Goal: Task Accomplishment & Management: Use online tool/utility

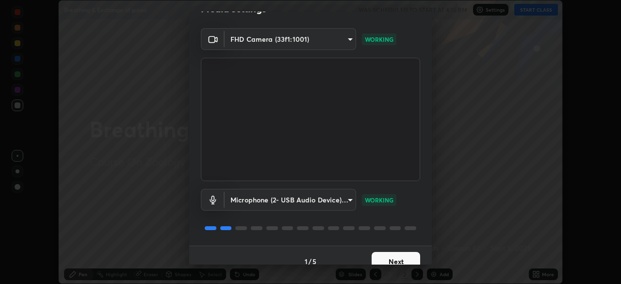
scroll to position [34, 0]
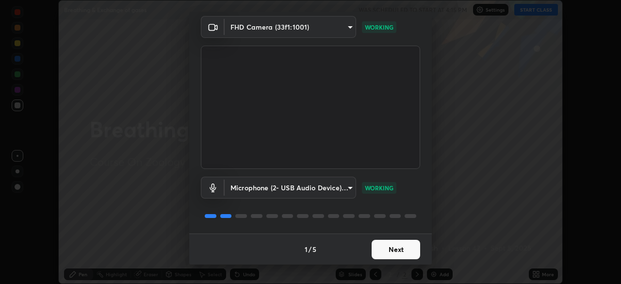
click at [403, 248] on button "Next" at bounding box center [395, 249] width 48 height 19
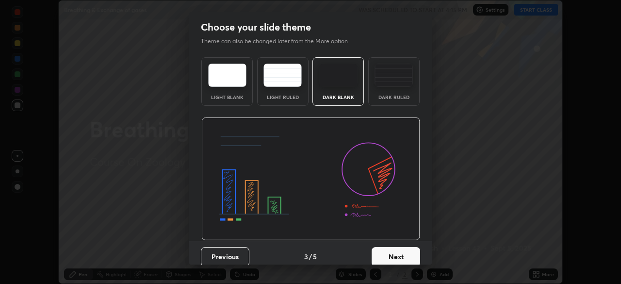
click at [403, 248] on button "Next" at bounding box center [395, 256] width 48 height 19
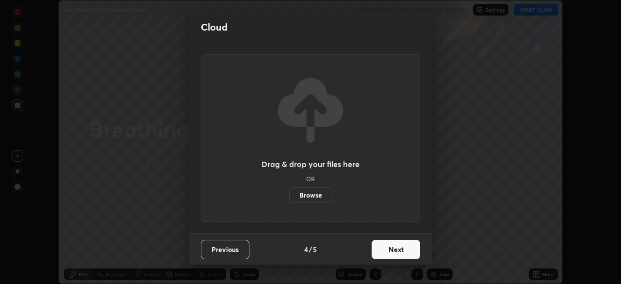
click at [404, 251] on button "Next" at bounding box center [395, 249] width 48 height 19
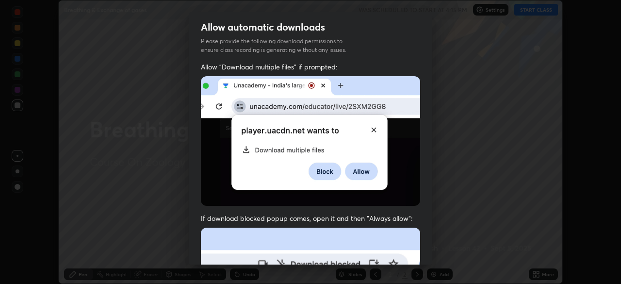
click at [403, 212] on div "Allow automatic downloads Please provide the following download permissions to …" at bounding box center [310, 138] width 242 height 253
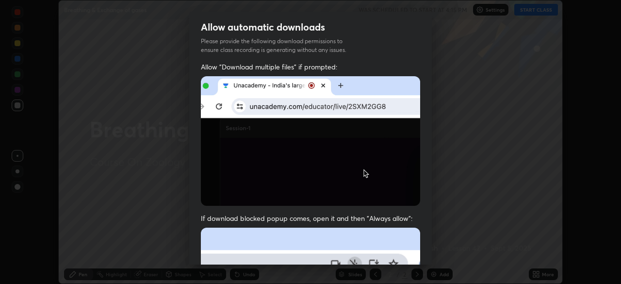
scroll to position [23, 0]
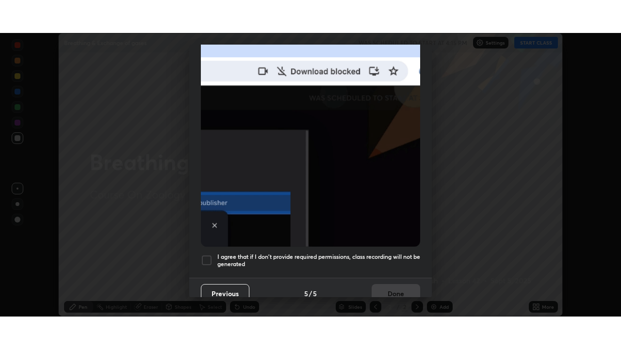
scroll to position [232, 0]
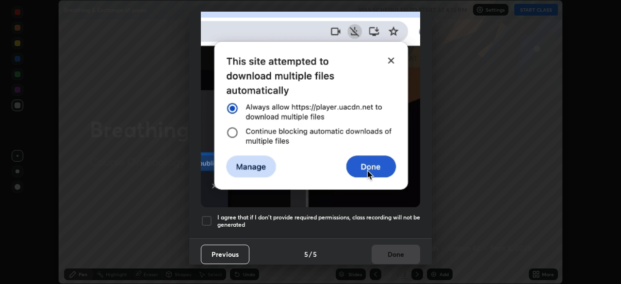
click at [400, 221] on h5 "I agree that if I don't provide required permissions, class recording will not …" at bounding box center [318, 220] width 203 height 15
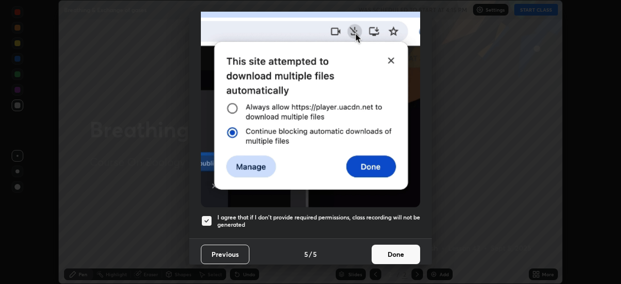
click at [398, 256] on button "Done" at bounding box center [395, 253] width 48 height 19
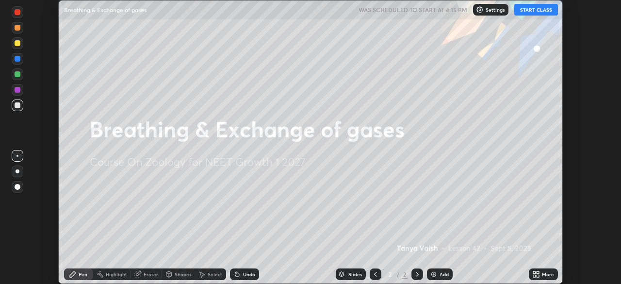
click at [539, 10] on button "START CLASS" at bounding box center [536, 10] width 44 height 12
click at [549, 274] on div "More" at bounding box center [548, 274] width 12 height 5
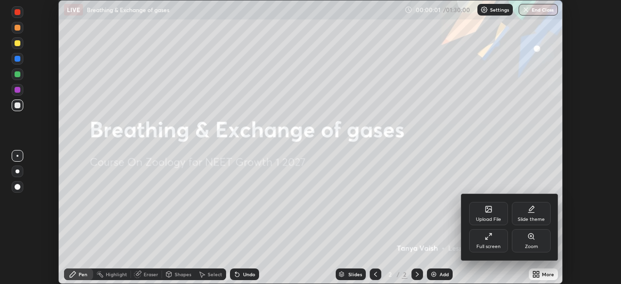
click at [496, 239] on div "Full screen" at bounding box center [488, 240] width 39 height 23
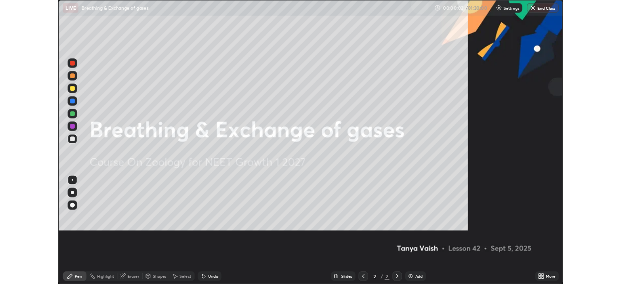
scroll to position [349, 621]
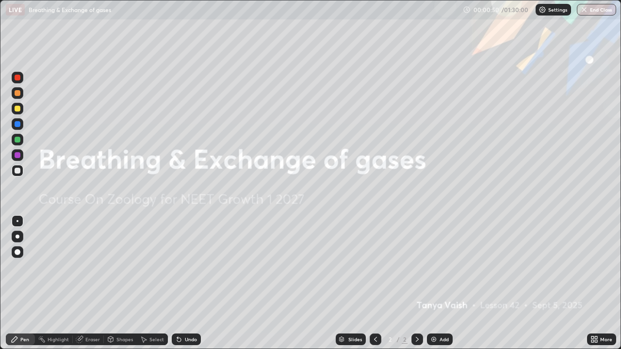
click at [443, 283] on div "Add" at bounding box center [443, 339] width 9 height 5
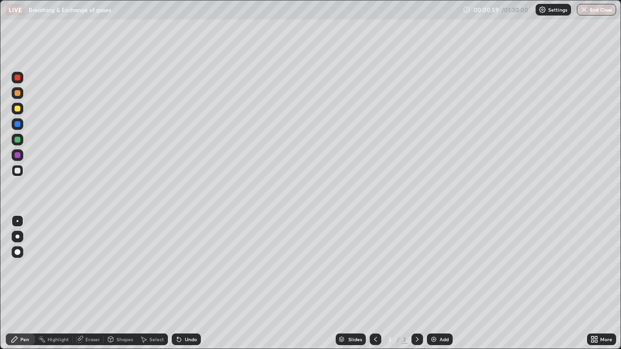
click at [19, 126] on div at bounding box center [18, 124] width 6 height 6
click at [18, 171] on div at bounding box center [18, 171] width 6 height 6
click at [17, 237] on div at bounding box center [18, 237] width 4 height 4
click at [20, 109] on div at bounding box center [18, 109] width 6 height 6
click at [18, 125] on div at bounding box center [18, 124] width 6 height 6
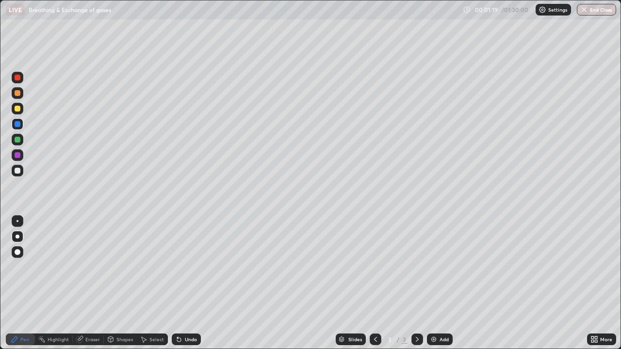
click at [18, 78] on div at bounding box center [18, 78] width 6 height 6
click at [21, 173] on div at bounding box center [18, 171] width 12 height 12
click at [20, 110] on div at bounding box center [18, 109] width 6 height 6
click at [18, 125] on div at bounding box center [18, 124] width 6 height 6
click at [6, 283] on div "Erase all" at bounding box center [17, 174] width 23 height 310
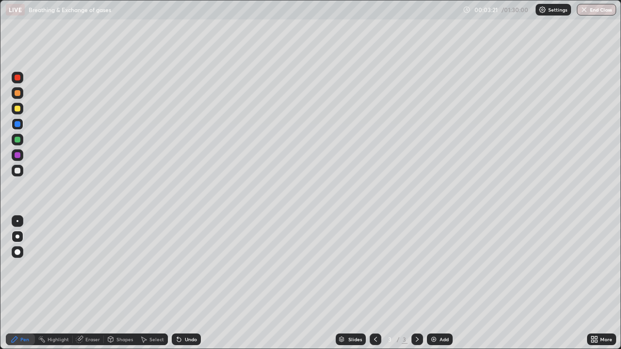
click at [435, 283] on img at bounding box center [434, 340] width 8 height 8
click at [23, 108] on div at bounding box center [18, 109] width 12 height 12
click at [121, 283] on div "Shapes" at bounding box center [124, 339] width 16 height 5
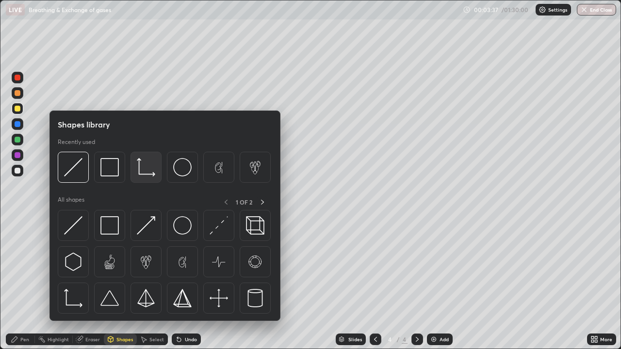
click at [143, 168] on img at bounding box center [146, 167] width 18 height 18
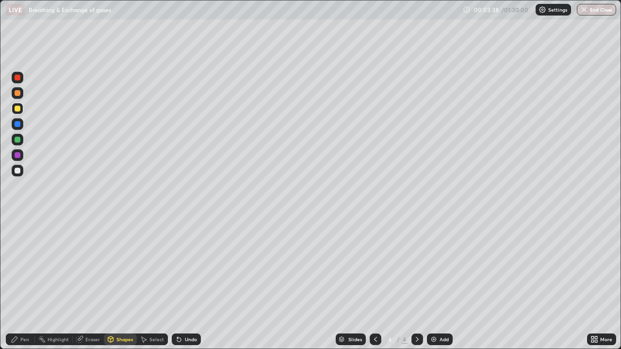
click at [22, 172] on div at bounding box center [18, 171] width 12 height 12
click at [19, 109] on div at bounding box center [18, 109] width 6 height 6
click at [26, 283] on div "Pen" at bounding box center [20, 340] width 29 height 12
click at [18, 173] on div at bounding box center [18, 171] width 6 height 6
click at [20, 113] on div at bounding box center [18, 109] width 12 height 12
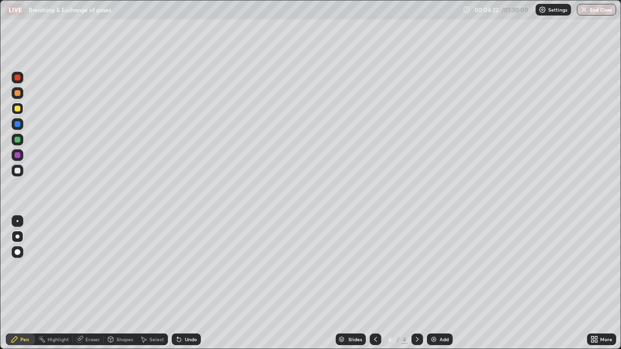
click at [18, 141] on div at bounding box center [18, 140] width 6 height 6
click at [18, 171] on div at bounding box center [18, 171] width 6 height 6
click at [191, 283] on div "Undo" at bounding box center [191, 339] width 12 height 5
click at [18, 78] on div at bounding box center [18, 78] width 6 height 6
click at [195, 283] on div "Undo" at bounding box center [191, 339] width 12 height 5
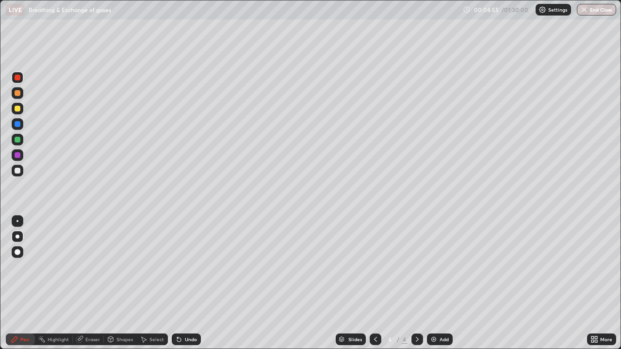
click at [193, 283] on div "Undo" at bounding box center [191, 339] width 12 height 5
click at [192, 283] on div "Undo" at bounding box center [191, 339] width 12 height 5
click at [190, 283] on div "Undo" at bounding box center [191, 339] width 12 height 5
click at [189, 283] on div "Undo" at bounding box center [191, 339] width 12 height 5
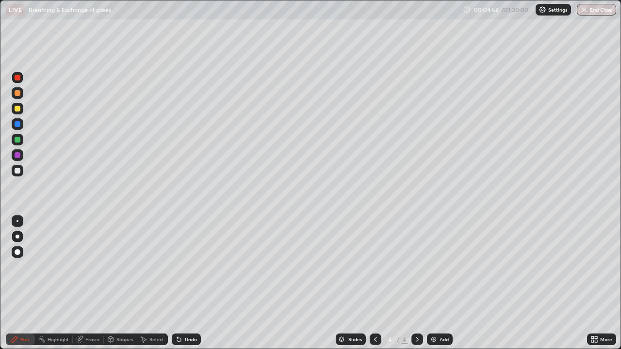
click at [189, 283] on div "Undo" at bounding box center [191, 339] width 12 height 5
click at [188, 283] on div "Undo" at bounding box center [191, 339] width 12 height 5
click at [187, 283] on div "Undo" at bounding box center [191, 339] width 12 height 5
click at [21, 139] on div at bounding box center [18, 140] width 12 height 12
click at [196, 283] on div "Undo" at bounding box center [186, 340] width 29 height 12
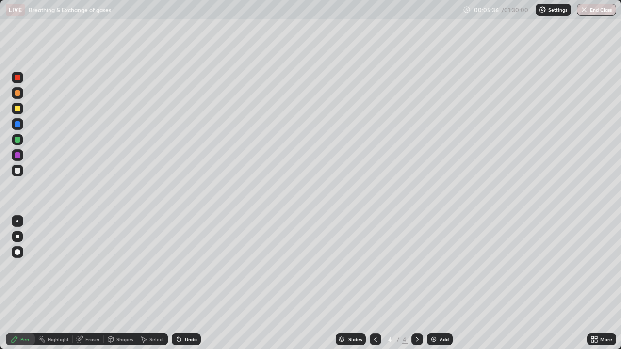
click at [196, 283] on div "Undo" at bounding box center [186, 340] width 29 height 12
click at [18, 93] on div at bounding box center [18, 93] width 6 height 6
click at [20, 80] on div at bounding box center [18, 78] width 12 height 12
click at [19, 138] on div at bounding box center [18, 140] width 6 height 6
click at [18, 81] on div at bounding box center [18, 78] width 12 height 12
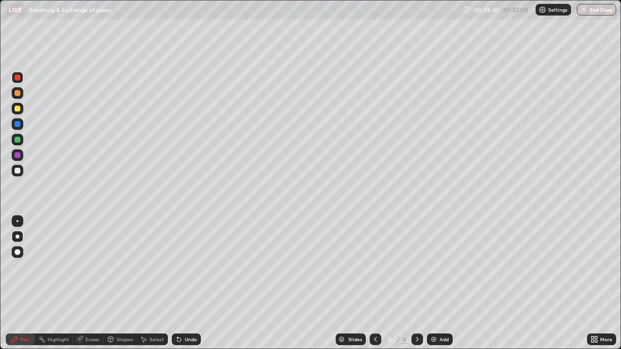
click at [20, 95] on div at bounding box center [18, 93] width 6 height 6
click at [373, 283] on icon at bounding box center [375, 340] width 8 height 8
click at [416, 283] on icon at bounding box center [417, 340] width 8 height 8
click at [192, 283] on div "Undo" at bounding box center [191, 339] width 12 height 5
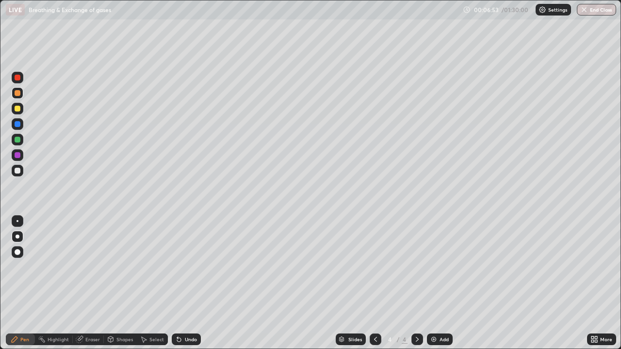
click at [192, 283] on div "Undo" at bounding box center [191, 339] width 12 height 5
click at [191, 283] on div "Undo" at bounding box center [191, 339] width 12 height 5
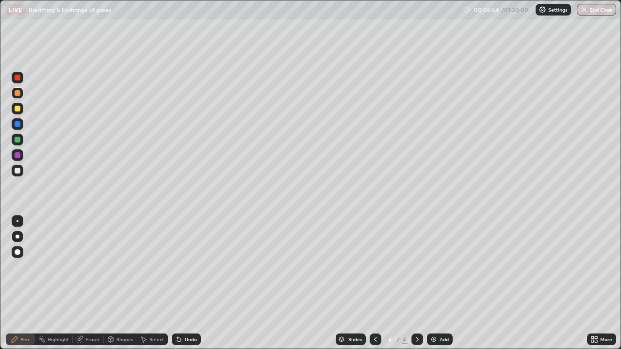
click at [191, 283] on div "Undo" at bounding box center [191, 339] width 12 height 5
click at [192, 283] on div "Undo" at bounding box center [191, 339] width 12 height 5
click at [191, 283] on div "Undo" at bounding box center [191, 339] width 12 height 5
click at [189, 283] on div "Undo" at bounding box center [191, 339] width 12 height 5
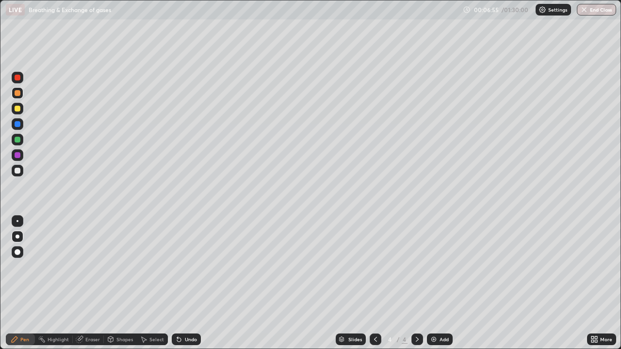
click at [189, 283] on div "Undo" at bounding box center [191, 339] width 12 height 5
click at [190, 283] on div "Undo" at bounding box center [191, 339] width 12 height 5
click at [374, 283] on icon at bounding box center [375, 340] width 8 height 8
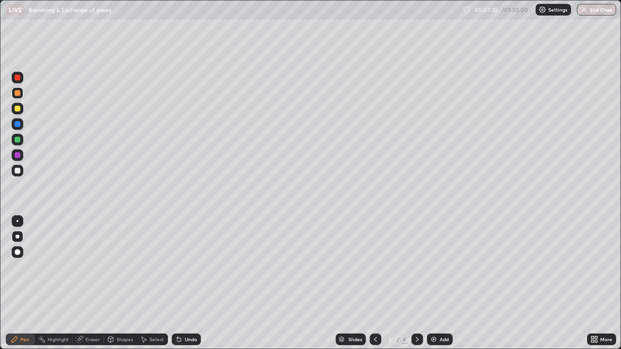
click at [412, 283] on div at bounding box center [417, 340] width 12 height 12
click at [18, 109] on div at bounding box center [18, 109] width 6 height 6
click at [17, 139] on div at bounding box center [18, 140] width 6 height 6
click at [69, 283] on div "Highlight" at bounding box center [54, 340] width 38 height 12
click at [17, 170] on div at bounding box center [18, 171] width 6 height 6
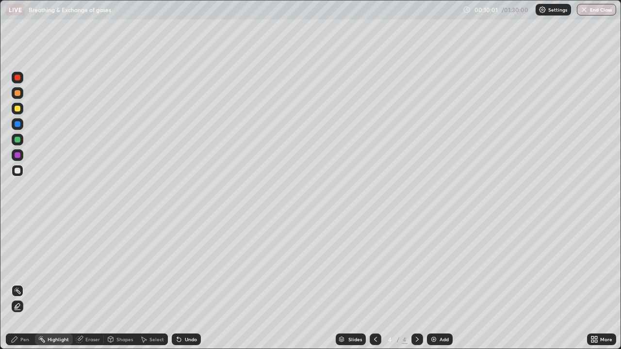
click at [185, 283] on div "Undo" at bounding box center [191, 339] width 12 height 5
click at [25, 283] on div "Pen" at bounding box center [24, 339] width 9 height 5
click at [18, 140] on div at bounding box center [18, 140] width 6 height 6
click at [18, 173] on div at bounding box center [18, 171] width 6 height 6
click at [22, 138] on div at bounding box center [18, 140] width 12 height 12
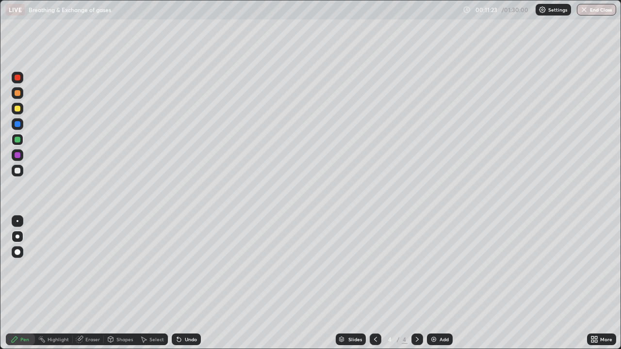
click at [19, 80] on div at bounding box center [18, 78] width 6 height 6
click at [96, 283] on div "Eraser" at bounding box center [92, 339] width 15 height 5
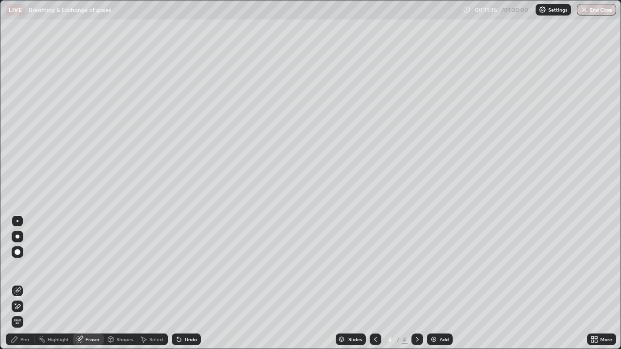
click at [23, 283] on div "Pen" at bounding box center [24, 339] width 9 height 5
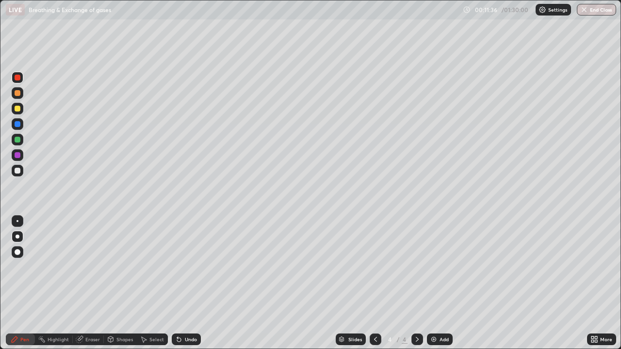
click at [22, 140] on div at bounding box center [18, 140] width 12 height 12
click at [21, 82] on div at bounding box center [18, 78] width 12 height 12
click at [22, 172] on div at bounding box center [18, 171] width 12 height 12
click at [448, 283] on div "Add" at bounding box center [440, 340] width 26 height 12
click at [19, 93] on div at bounding box center [18, 93] width 6 height 6
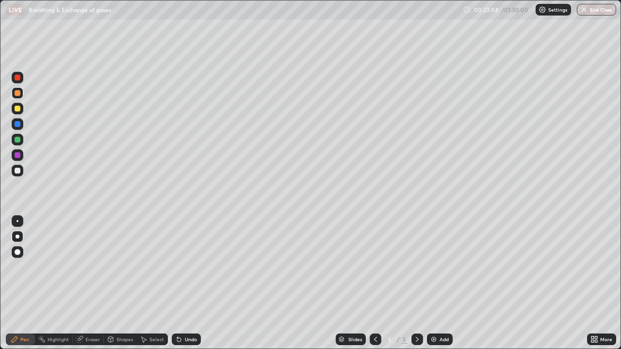
click at [123, 283] on div "Shapes" at bounding box center [124, 339] width 16 height 5
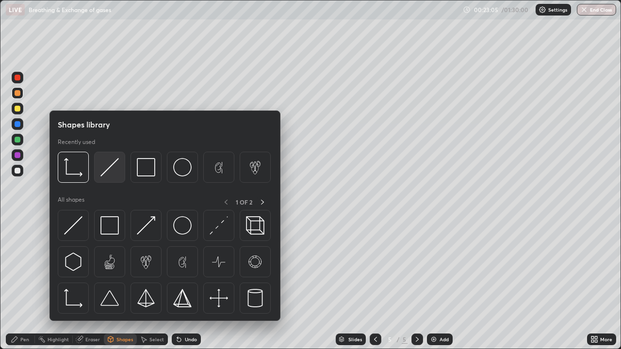
click at [111, 170] on img at bounding box center [109, 167] width 18 height 18
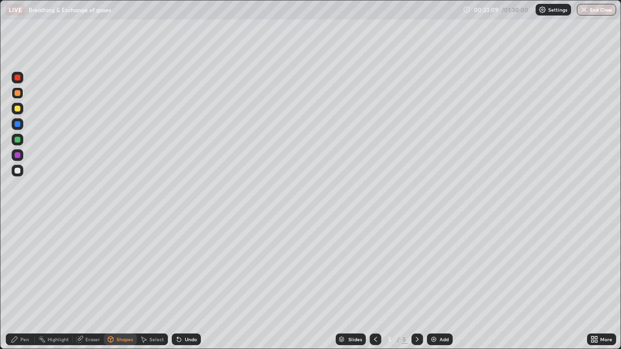
click at [19, 125] on div at bounding box center [18, 124] width 6 height 6
click at [26, 283] on div "Pen" at bounding box center [20, 340] width 29 height 12
click at [17, 168] on div at bounding box center [18, 171] width 6 height 6
click at [18, 140] on div at bounding box center [18, 140] width 6 height 6
click at [21, 83] on div at bounding box center [18, 78] width 12 height 16
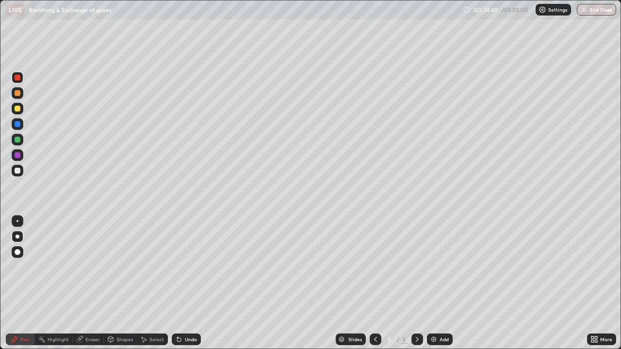
click at [21, 95] on div at bounding box center [18, 93] width 12 height 12
click at [19, 109] on div at bounding box center [18, 109] width 6 height 6
click at [17, 171] on div at bounding box center [18, 171] width 6 height 6
click at [185, 283] on div "Undo" at bounding box center [191, 339] width 12 height 5
click at [603, 283] on div "More" at bounding box center [606, 339] width 12 height 5
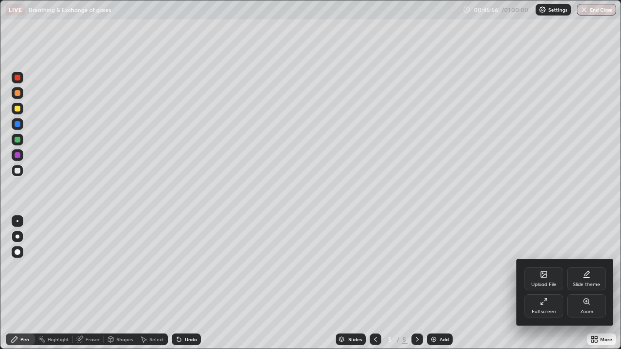
click at [550, 283] on div "Full screen" at bounding box center [543, 305] width 39 height 23
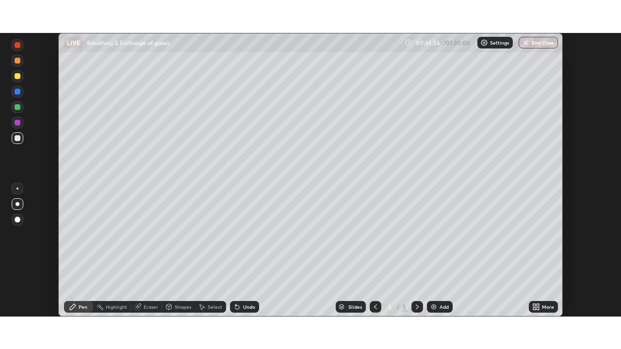
scroll to position [48206, 47869]
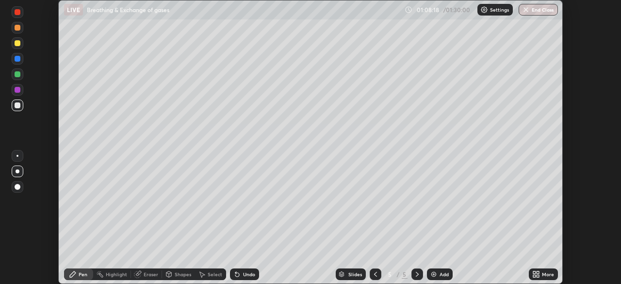
click at [546, 273] on div "More" at bounding box center [548, 274] width 12 height 5
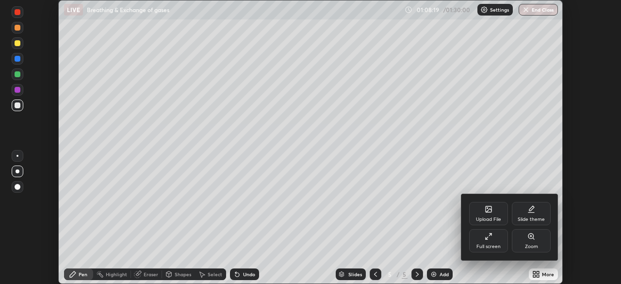
click at [494, 244] on div "Full screen" at bounding box center [488, 246] width 24 height 5
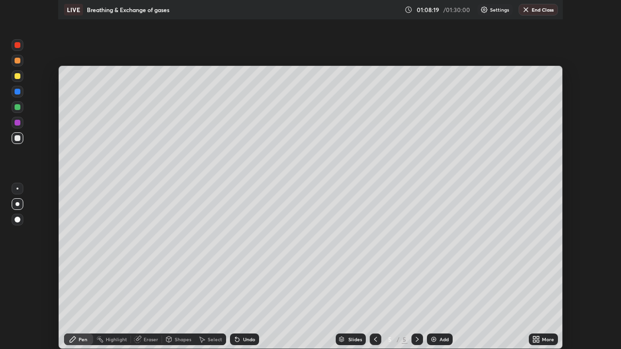
scroll to position [349, 621]
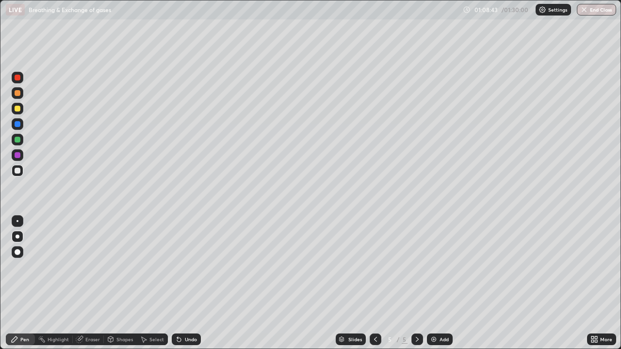
click at [436, 283] on div "Add" at bounding box center [440, 340] width 26 height 12
click at [20, 111] on div at bounding box center [18, 109] width 12 height 12
click at [17, 94] on div at bounding box center [18, 93] width 6 height 6
click at [22, 139] on div at bounding box center [18, 140] width 12 height 12
click at [18, 155] on div at bounding box center [18, 155] width 6 height 6
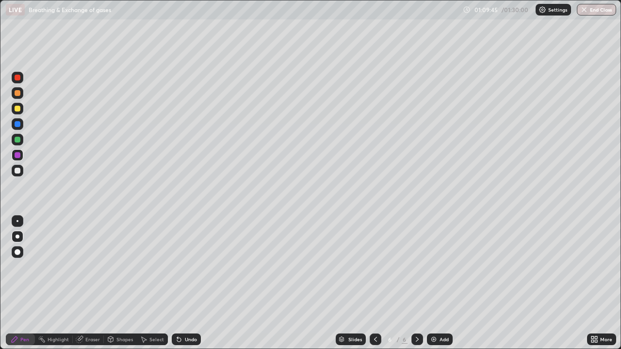
click at [22, 170] on div at bounding box center [18, 171] width 12 height 12
click at [433, 283] on div "Add" at bounding box center [440, 340] width 26 height 12
click at [119, 283] on div "Shapes" at bounding box center [124, 339] width 16 height 5
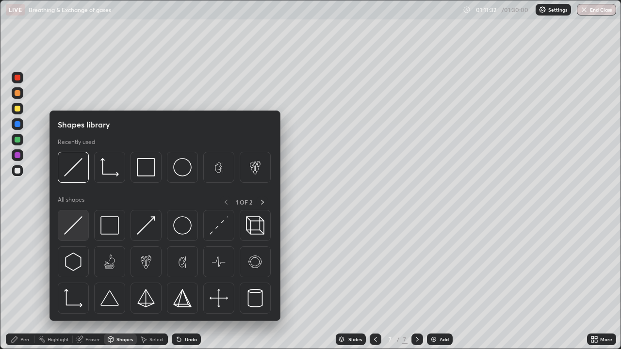
click at [78, 226] on img at bounding box center [73, 225] width 18 height 18
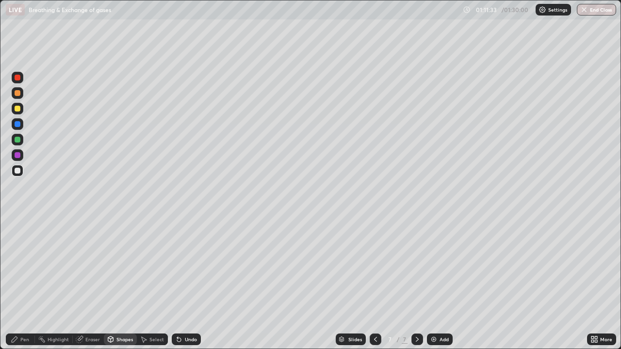
click at [22, 78] on div at bounding box center [18, 78] width 12 height 12
click at [19, 124] on div at bounding box center [18, 124] width 6 height 6
click at [188, 283] on div "Undo" at bounding box center [186, 340] width 29 height 12
click at [191, 283] on div "Undo" at bounding box center [191, 339] width 12 height 5
click at [186, 283] on div "Undo" at bounding box center [191, 339] width 12 height 5
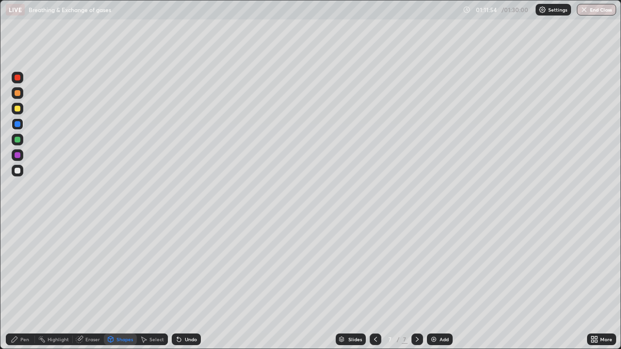
click at [125, 283] on div "Shapes" at bounding box center [124, 339] width 16 height 5
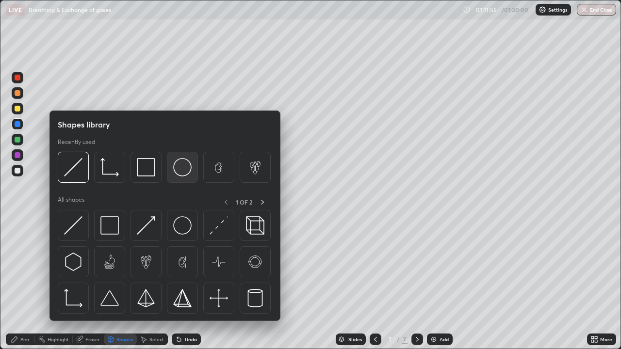
click at [181, 166] on img at bounding box center [182, 167] width 18 height 18
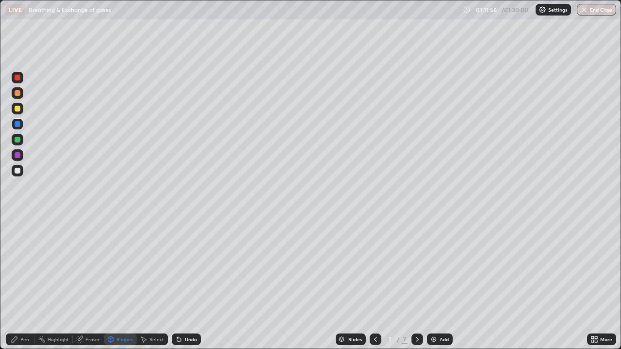
click at [21, 76] on div at bounding box center [18, 78] width 12 height 12
click at [186, 283] on div "Undo" at bounding box center [191, 339] width 12 height 5
click at [18, 171] on div at bounding box center [18, 171] width 6 height 6
click at [21, 283] on div "Pen" at bounding box center [24, 339] width 9 height 5
click at [18, 125] on div at bounding box center [18, 124] width 6 height 6
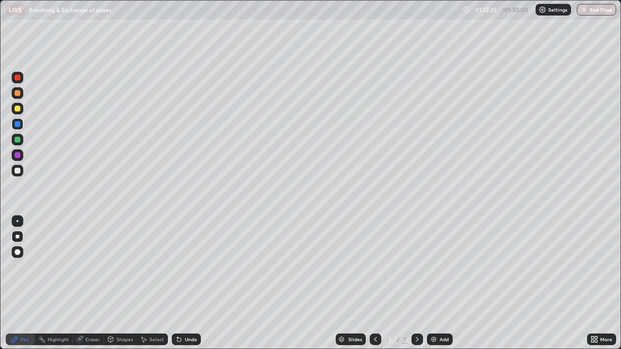
click at [18, 141] on div at bounding box center [18, 140] width 6 height 6
click at [21, 80] on div at bounding box center [18, 78] width 12 height 12
click at [22, 173] on div at bounding box center [18, 171] width 12 height 12
click at [19, 140] on div at bounding box center [18, 140] width 6 height 6
click at [193, 283] on div "Undo" at bounding box center [191, 339] width 12 height 5
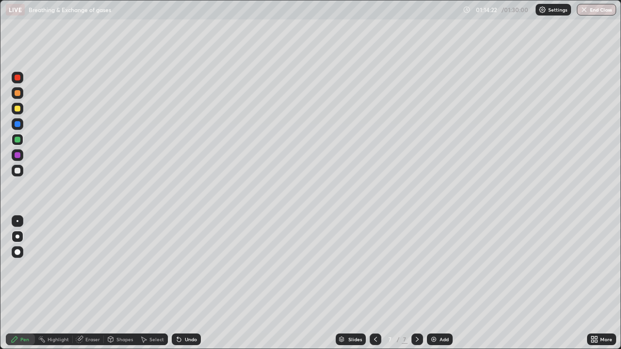
click at [20, 109] on div at bounding box center [18, 109] width 6 height 6
click at [19, 140] on div at bounding box center [18, 140] width 6 height 6
click at [18, 110] on div at bounding box center [18, 109] width 6 height 6
click at [19, 155] on div at bounding box center [18, 155] width 6 height 6
click at [186, 283] on div "Undo" at bounding box center [191, 339] width 12 height 5
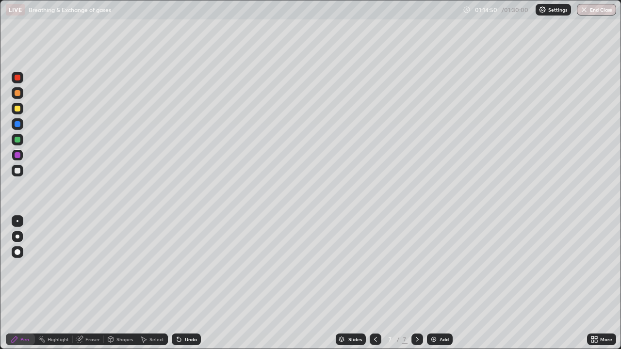
click at [21, 171] on div at bounding box center [18, 171] width 12 height 12
click at [17, 154] on div at bounding box center [18, 155] width 6 height 6
click at [18, 111] on div at bounding box center [18, 109] width 6 height 6
click at [19, 124] on div at bounding box center [18, 124] width 6 height 6
click at [19, 97] on div at bounding box center [18, 93] width 12 height 12
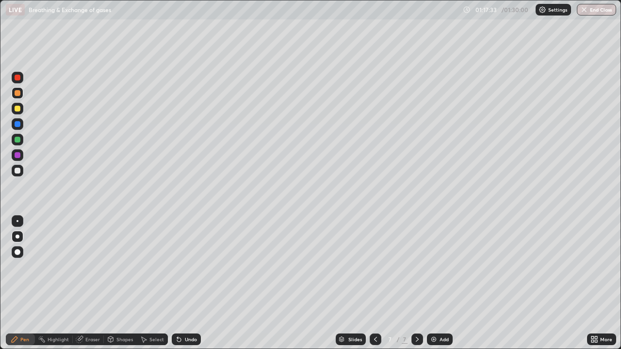
click at [19, 140] on div at bounding box center [18, 140] width 6 height 6
click at [21, 95] on div at bounding box center [18, 93] width 12 height 12
click at [192, 283] on div "Undo" at bounding box center [191, 339] width 12 height 5
click at [439, 283] on div "Add" at bounding box center [443, 339] width 9 height 5
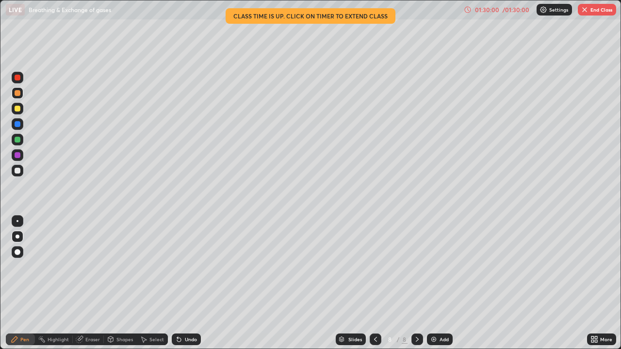
click at [601, 10] on button "End Class" at bounding box center [597, 10] width 38 height 12
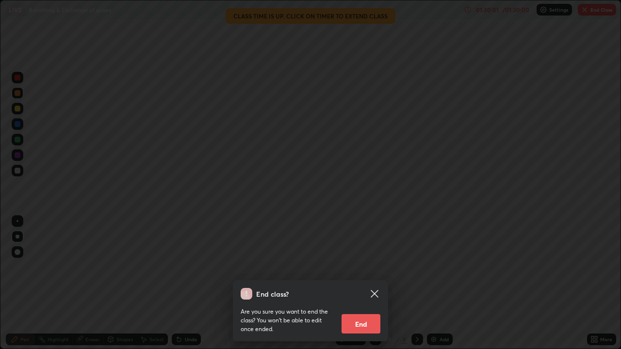
click at [370, 283] on button "End" at bounding box center [360, 323] width 39 height 19
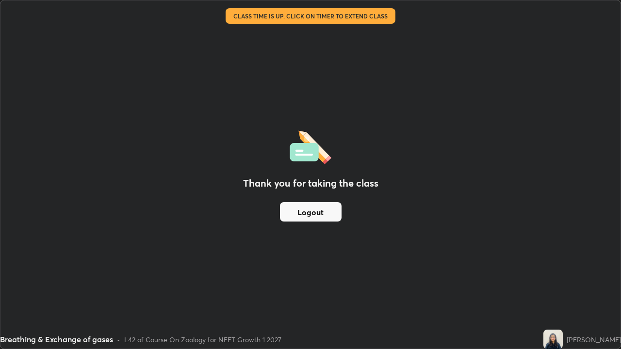
click at [323, 214] on button "Logout" at bounding box center [311, 211] width 62 height 19
